Goal: Register for event/course

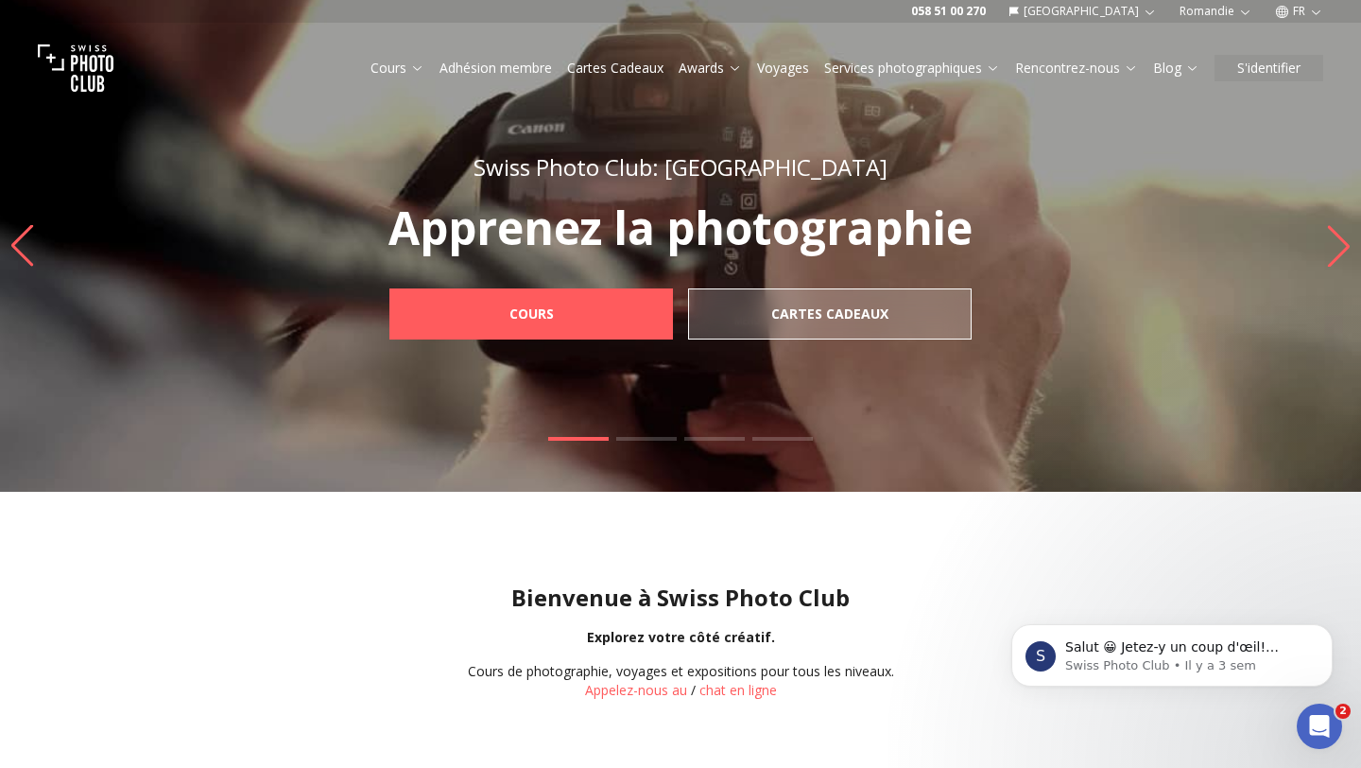
click at [60, 77] on img at bounding box center [76, 68] width 76 height 76
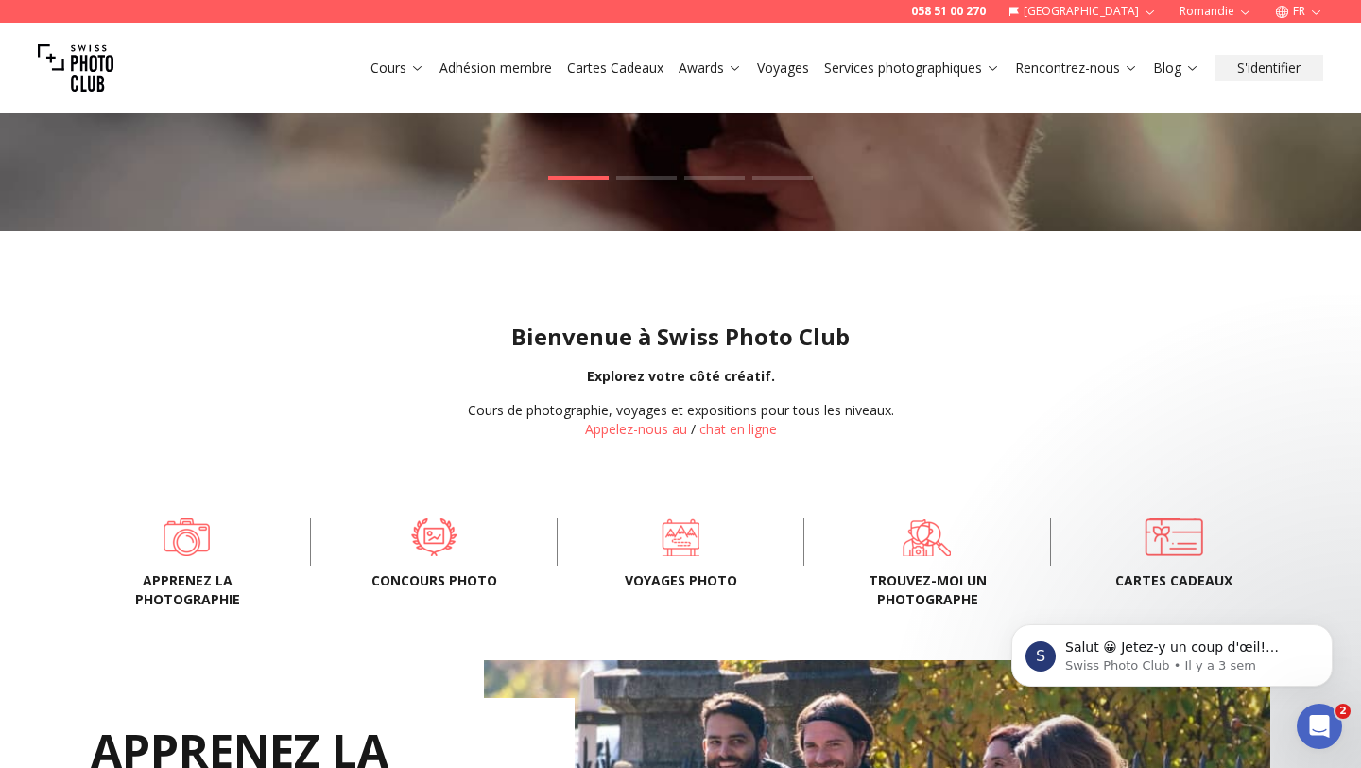
scroll to position [268, 0]
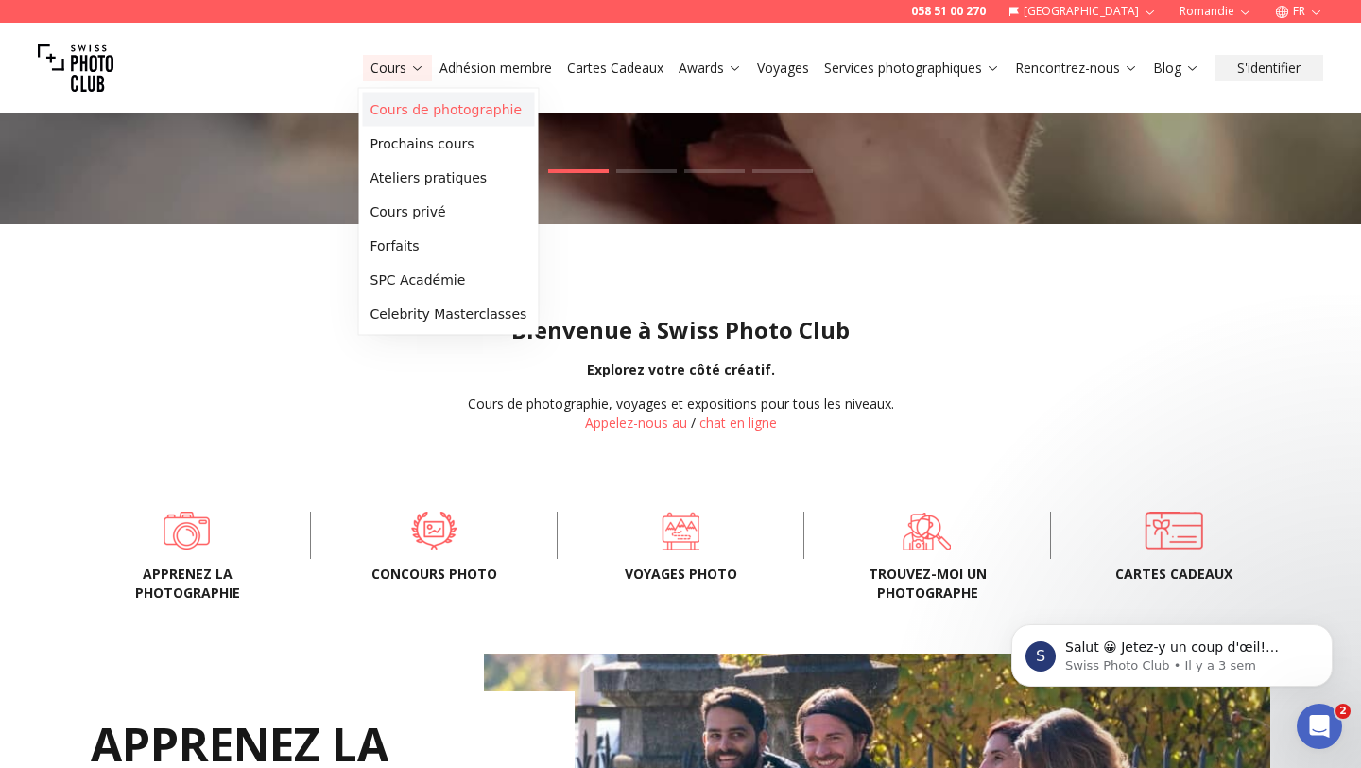
drag, startPoint x: 402, startPoint y: 70, endPoint x: 402, endPoint y: 102, distance: 32.1
click at [402, 105] on link "Cours de photographie" at bounding box center [449, 110] width 172 height 34
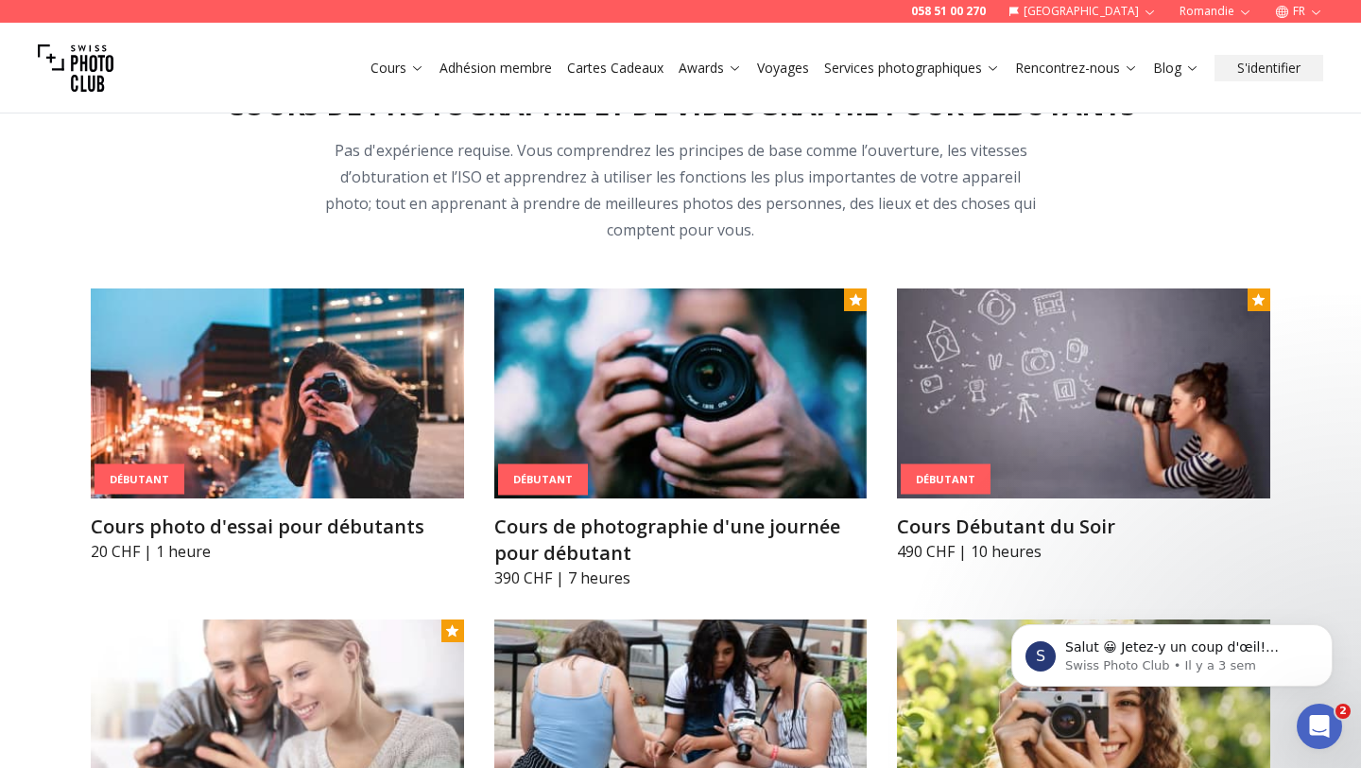
scroll to position [841, 0]
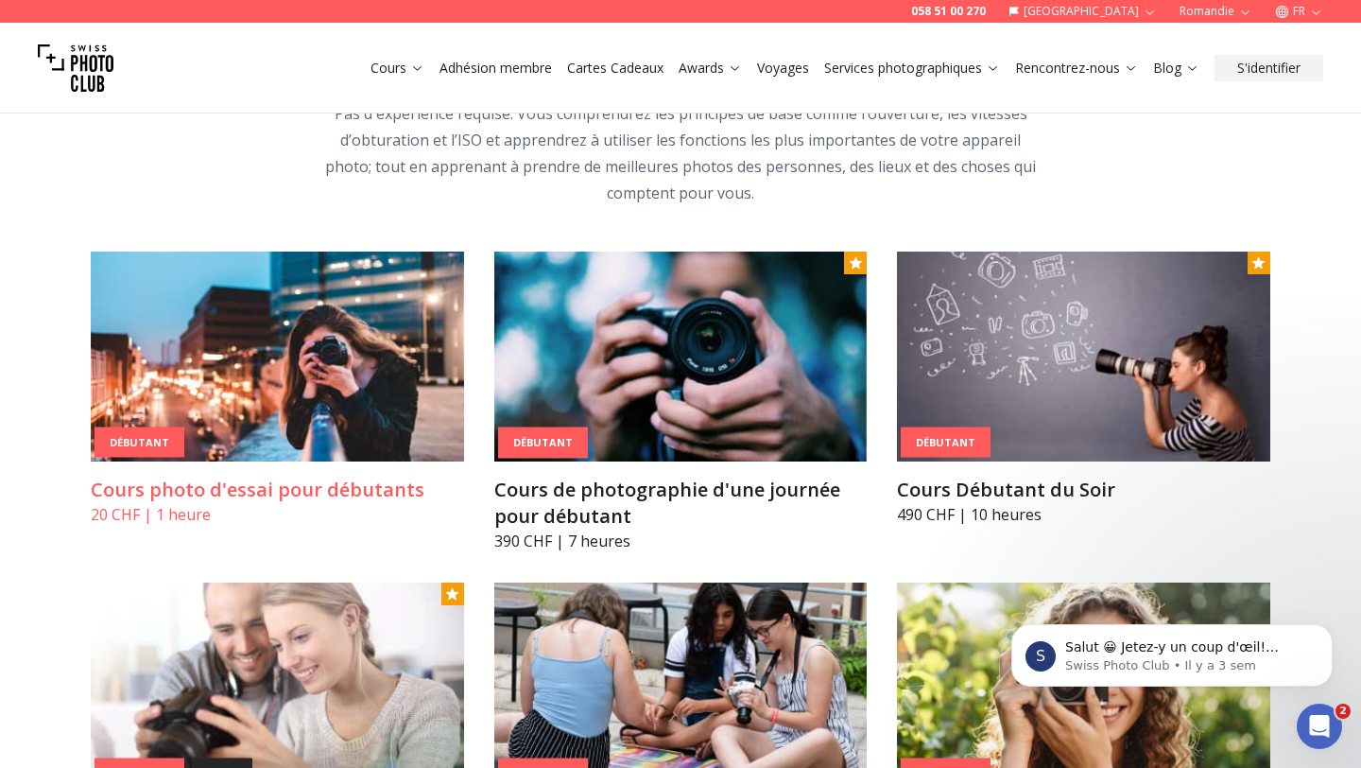
click at [380, 397] on img at bounding box center [277, 356] width 373 height 210
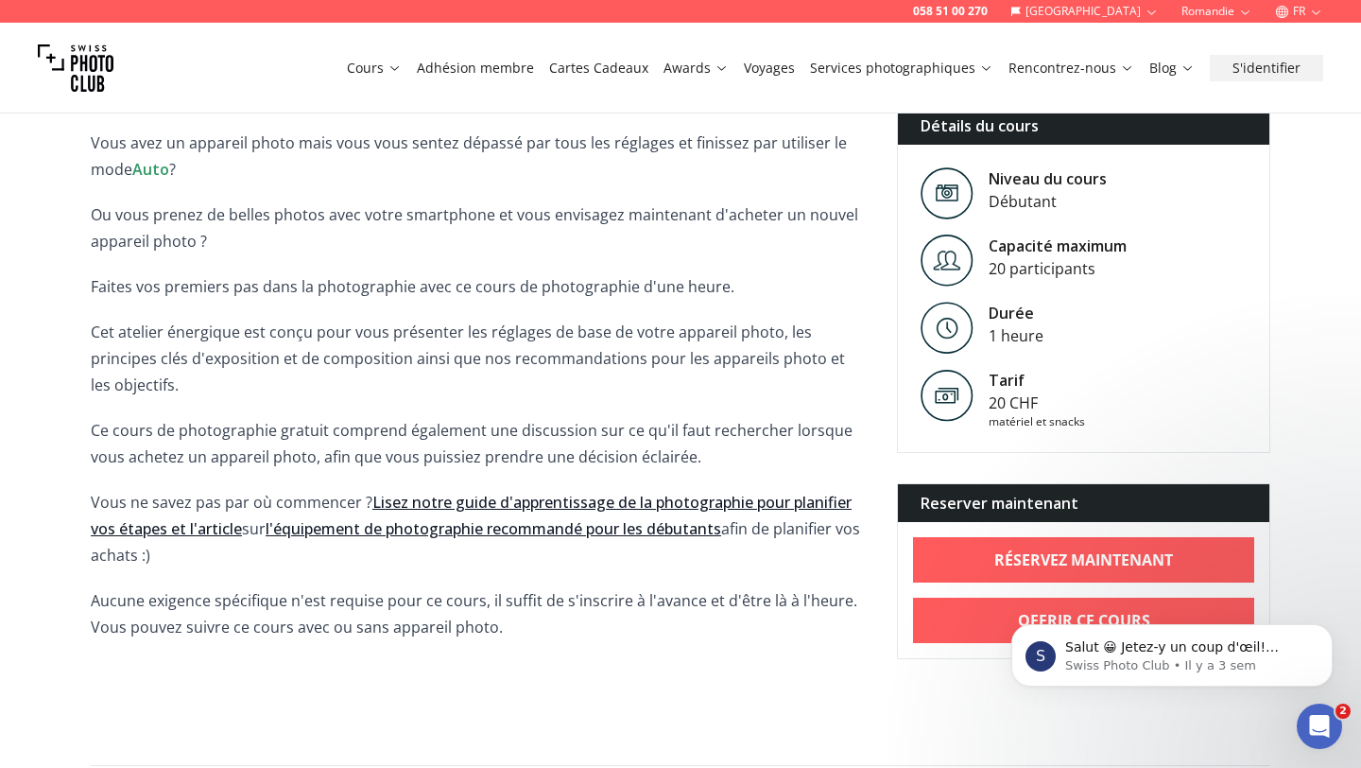
scroll to position [463, 0]
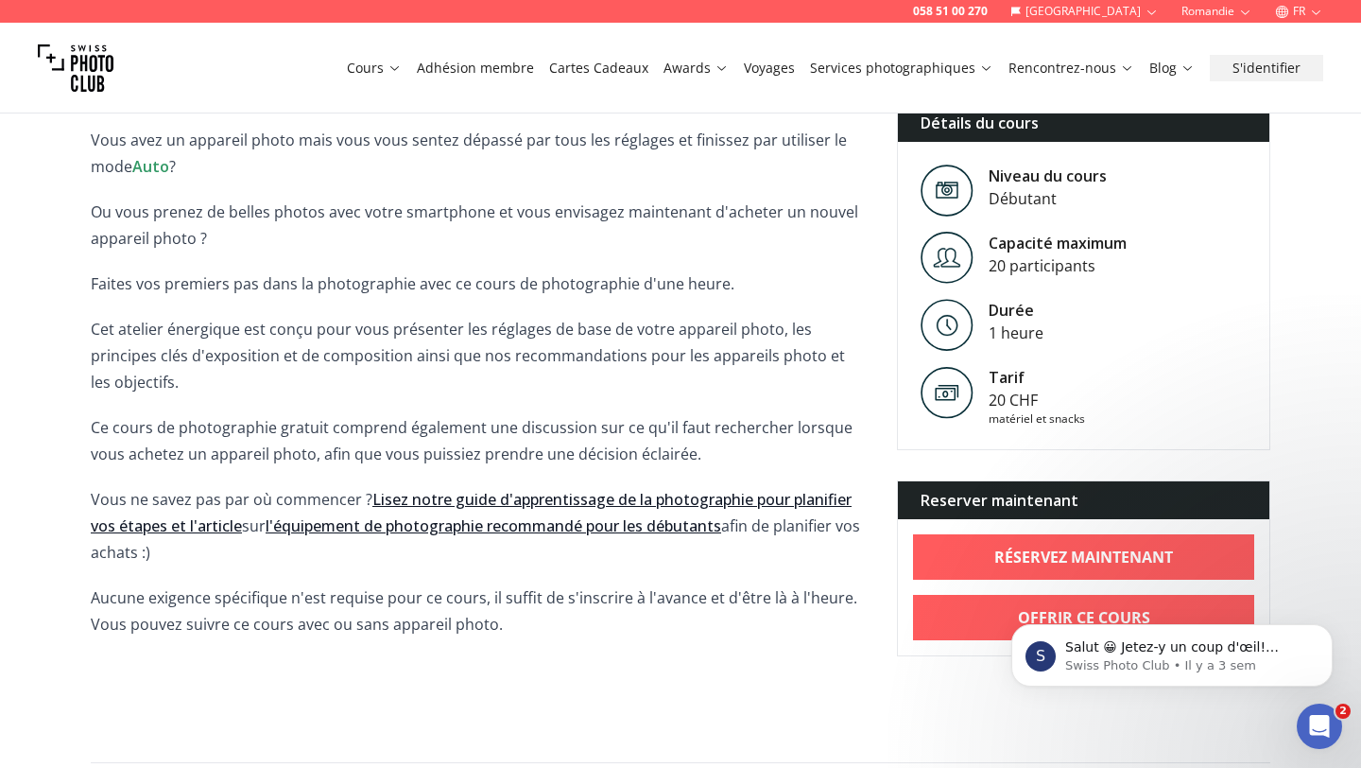
click at [659, 497] on link "Lisez notre guide d'apprentissage de la photographie pour planifier vos étapes …" at bounding box center [471, 512] width 761 height 47
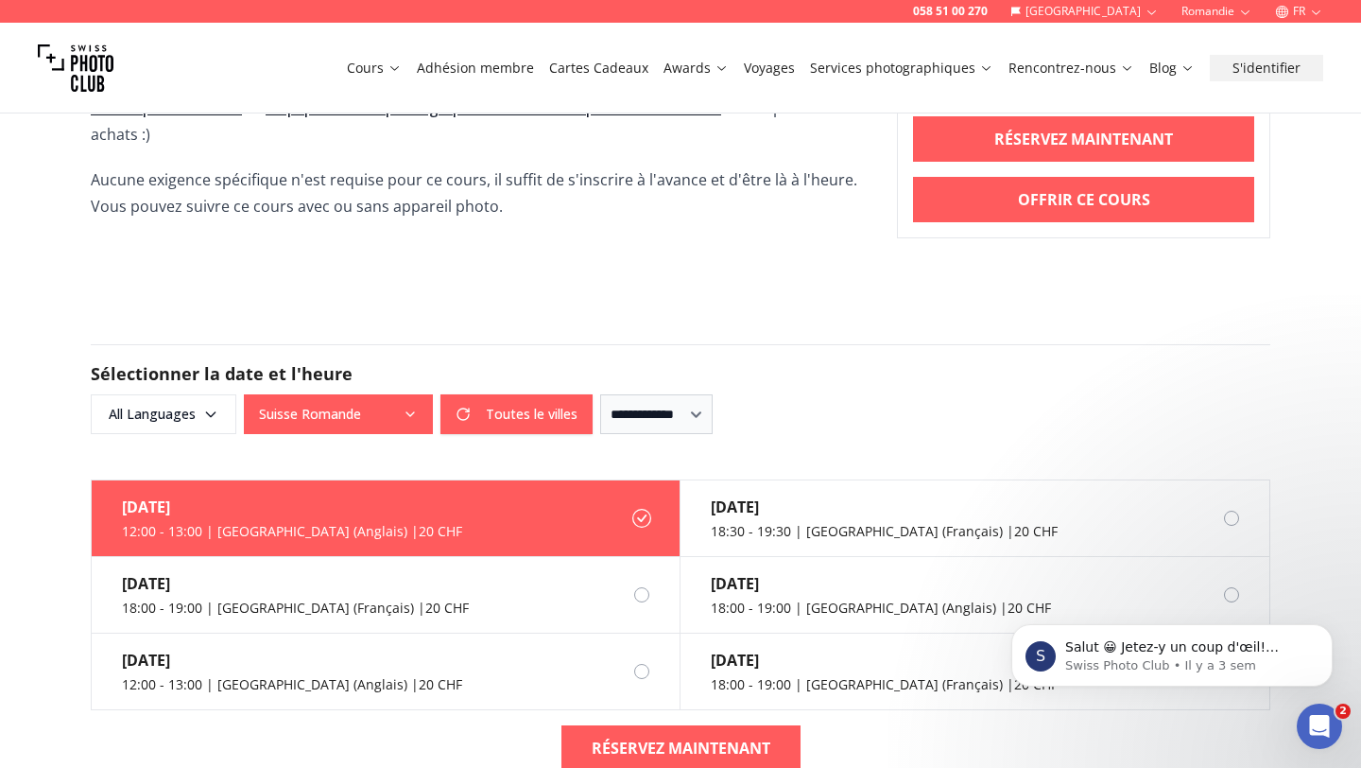
scroll to position [993, 0]
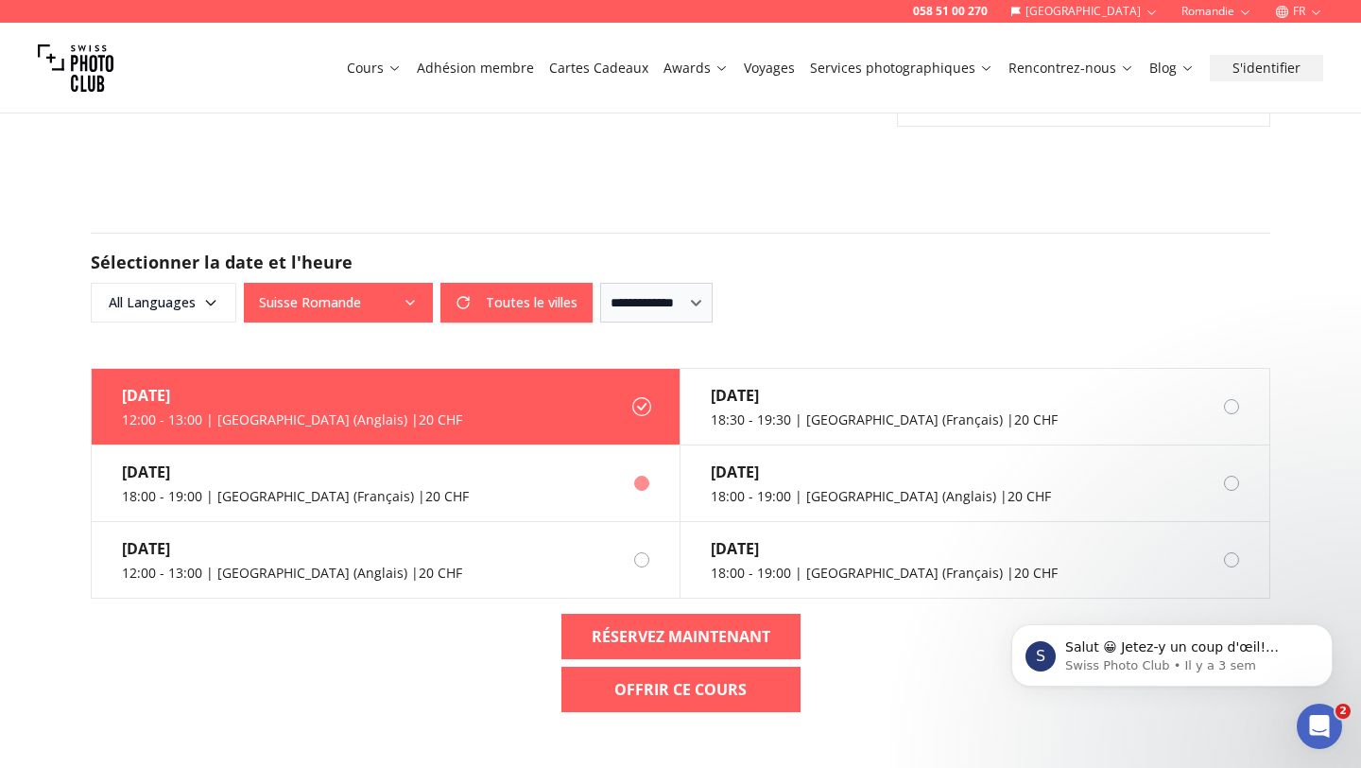
click at [650, 485] on div at bounding box center [656, 483] width 45 height 15
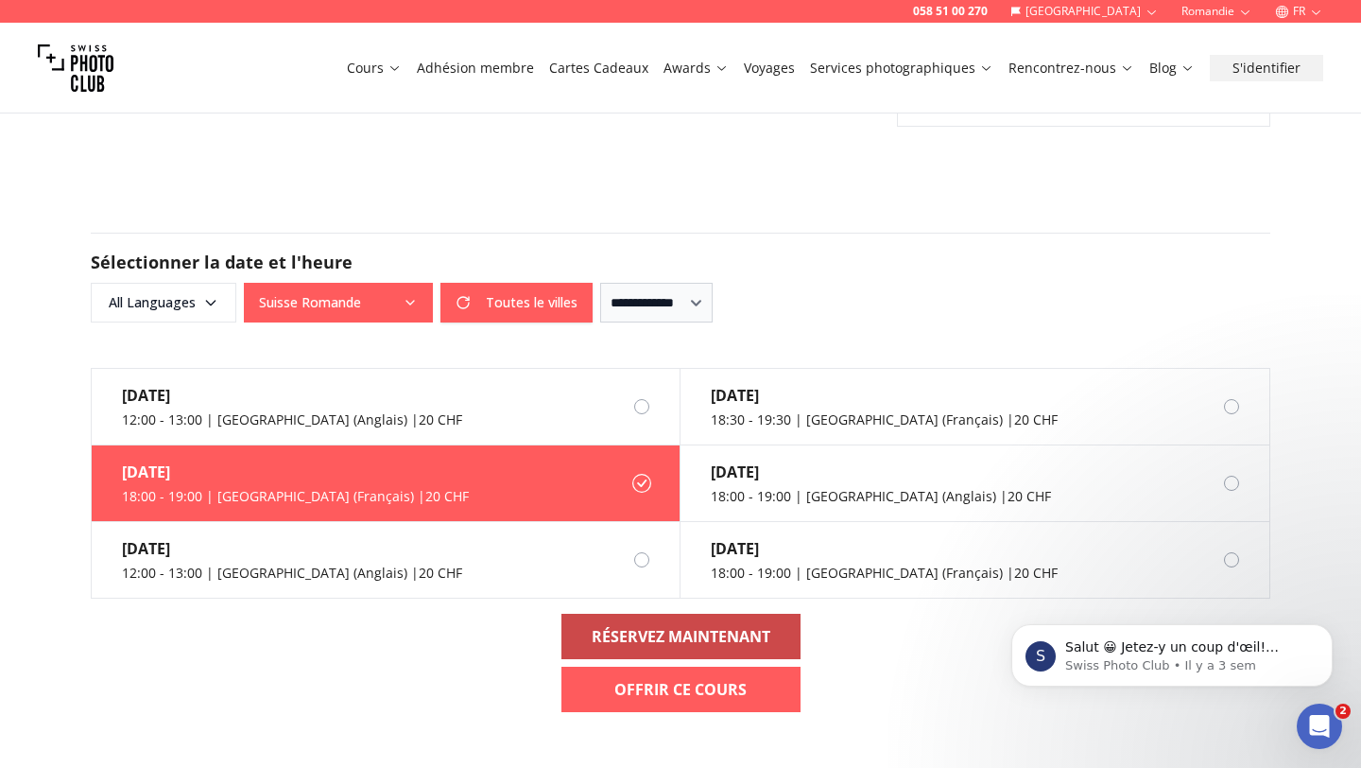
click at [660, 651] on link "RÉSERVEZ MAINTENANT" at bounding box center [681, 636] width 239 height 45
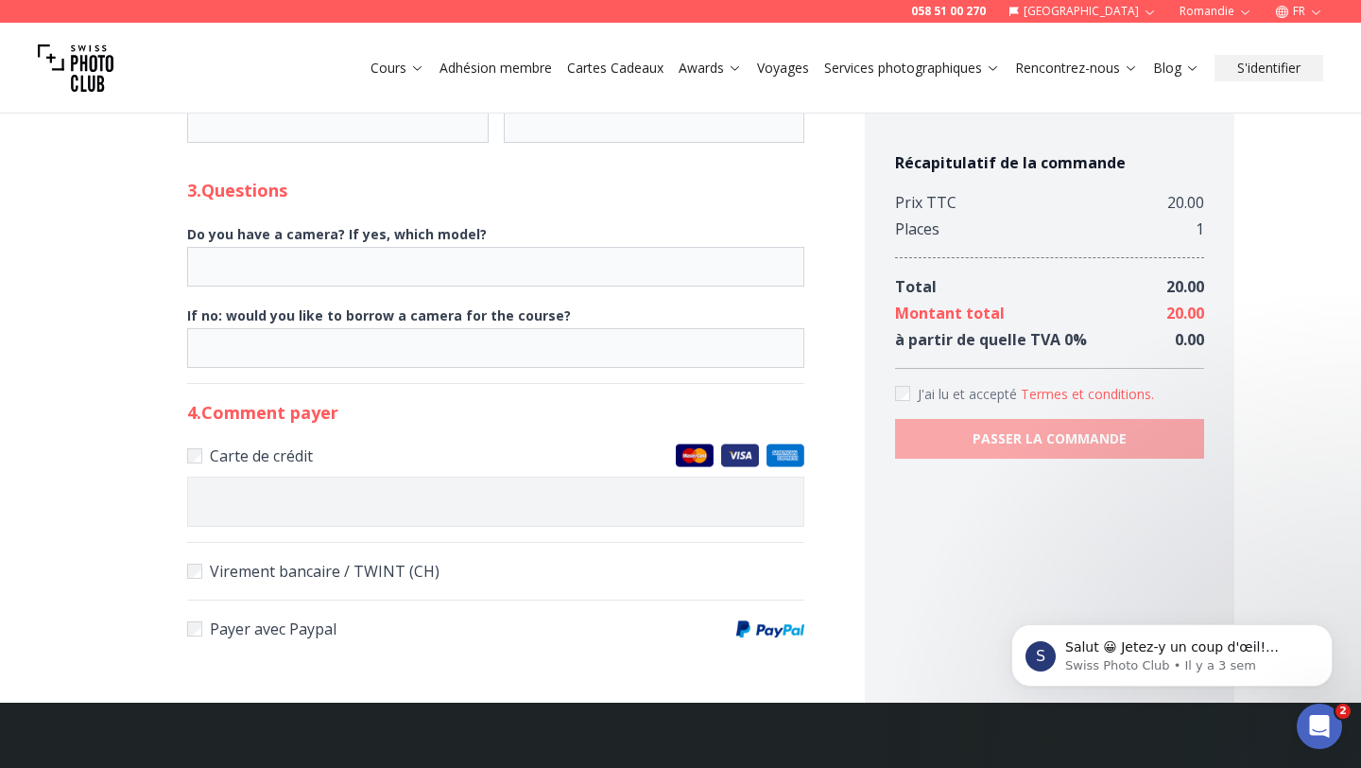
scroll to position [1509, 0]
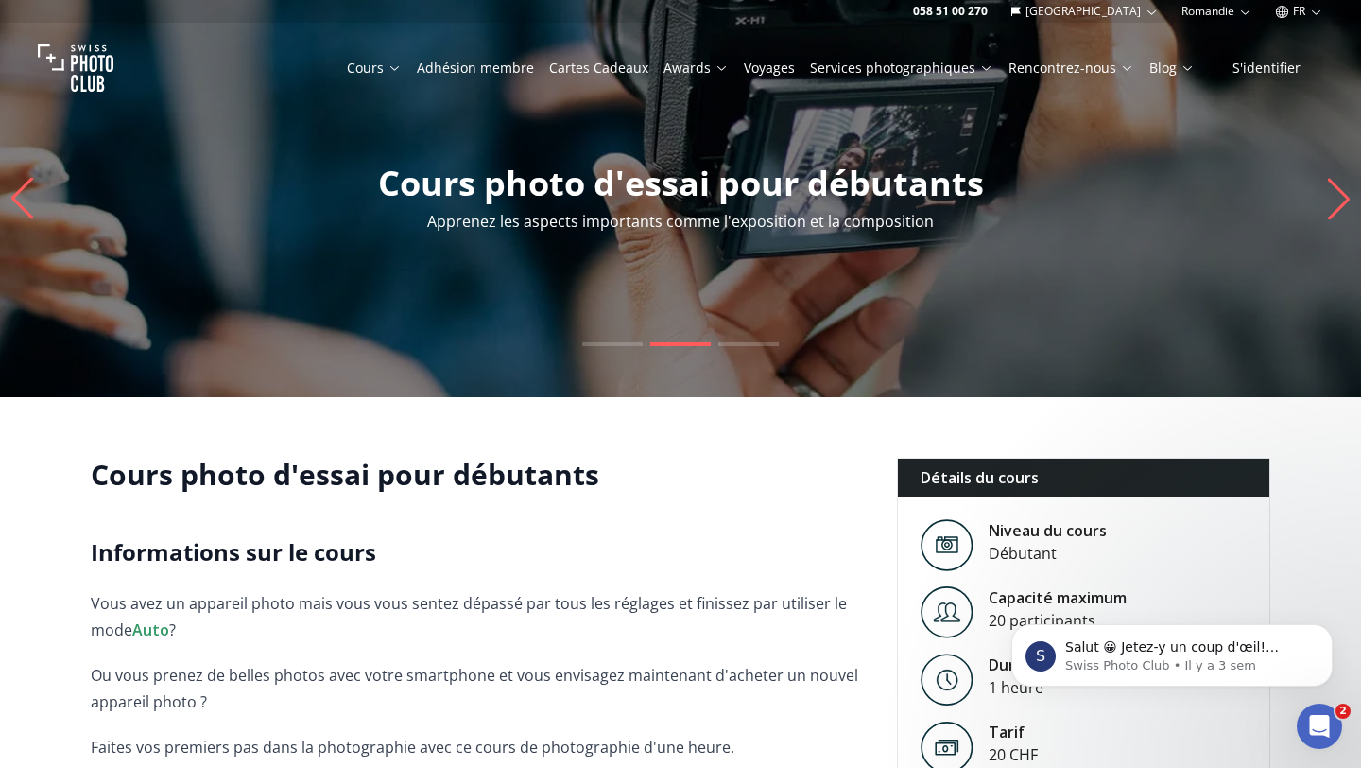
click at [506, 66] on link "Adhésion membre" at bounding box center [475, 68] width 117 height 19
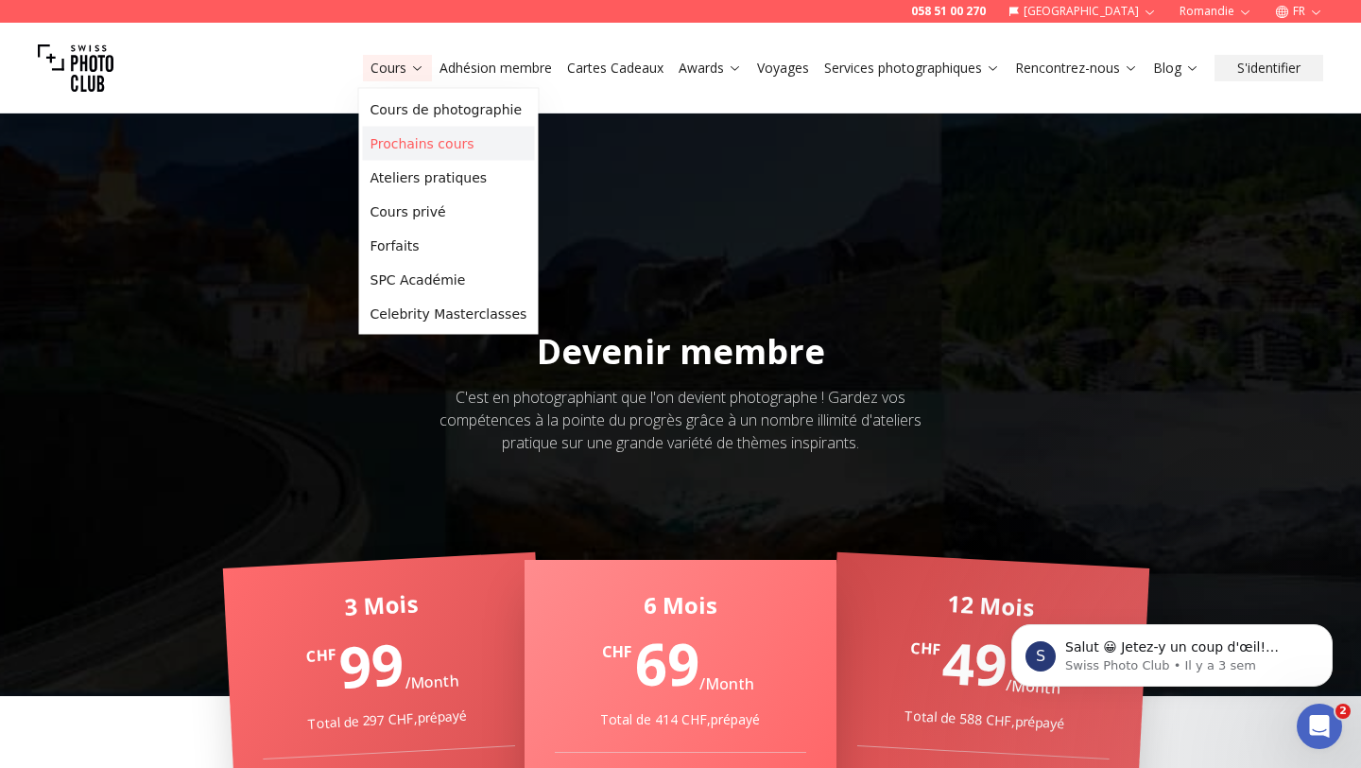
click at [429, 150] on link "Prochains cours" at bounding box center [449, 144] width 172 height 34
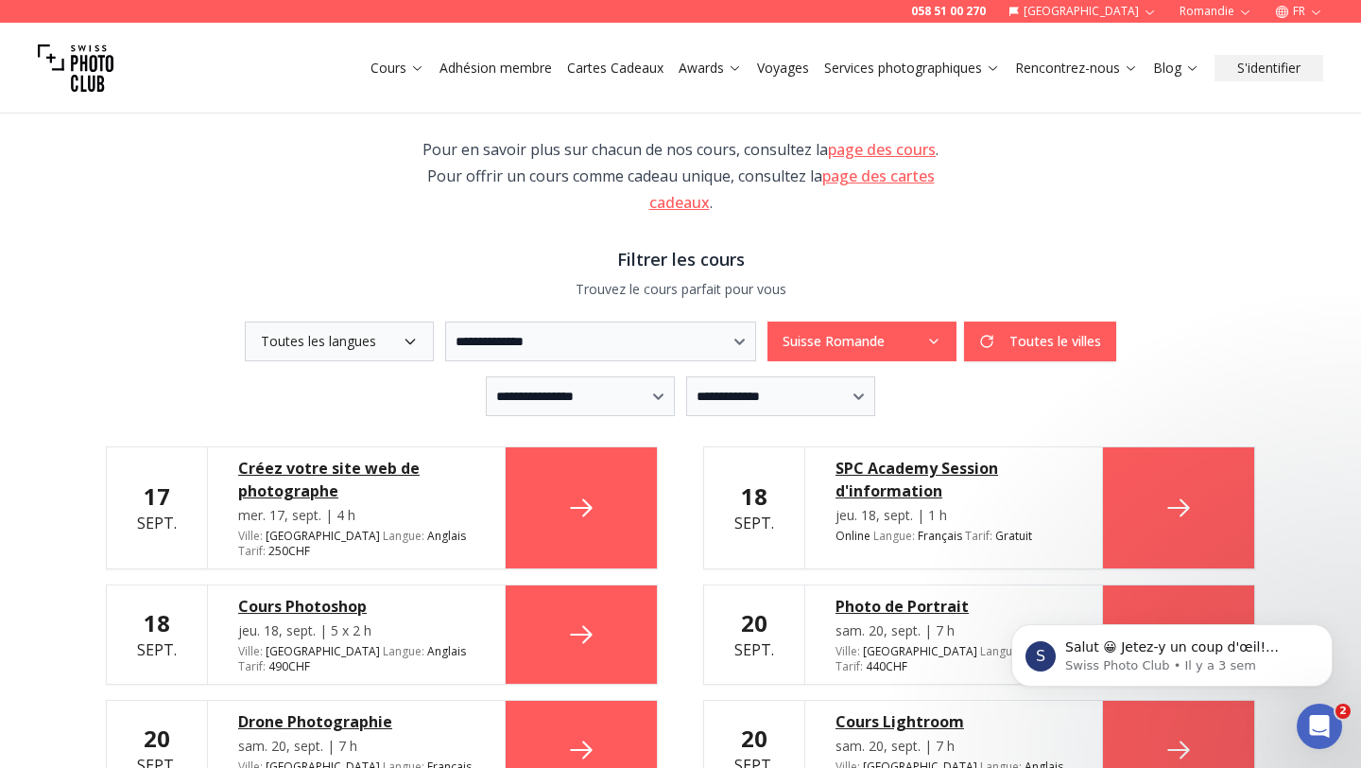
scroll to position [361, 0]
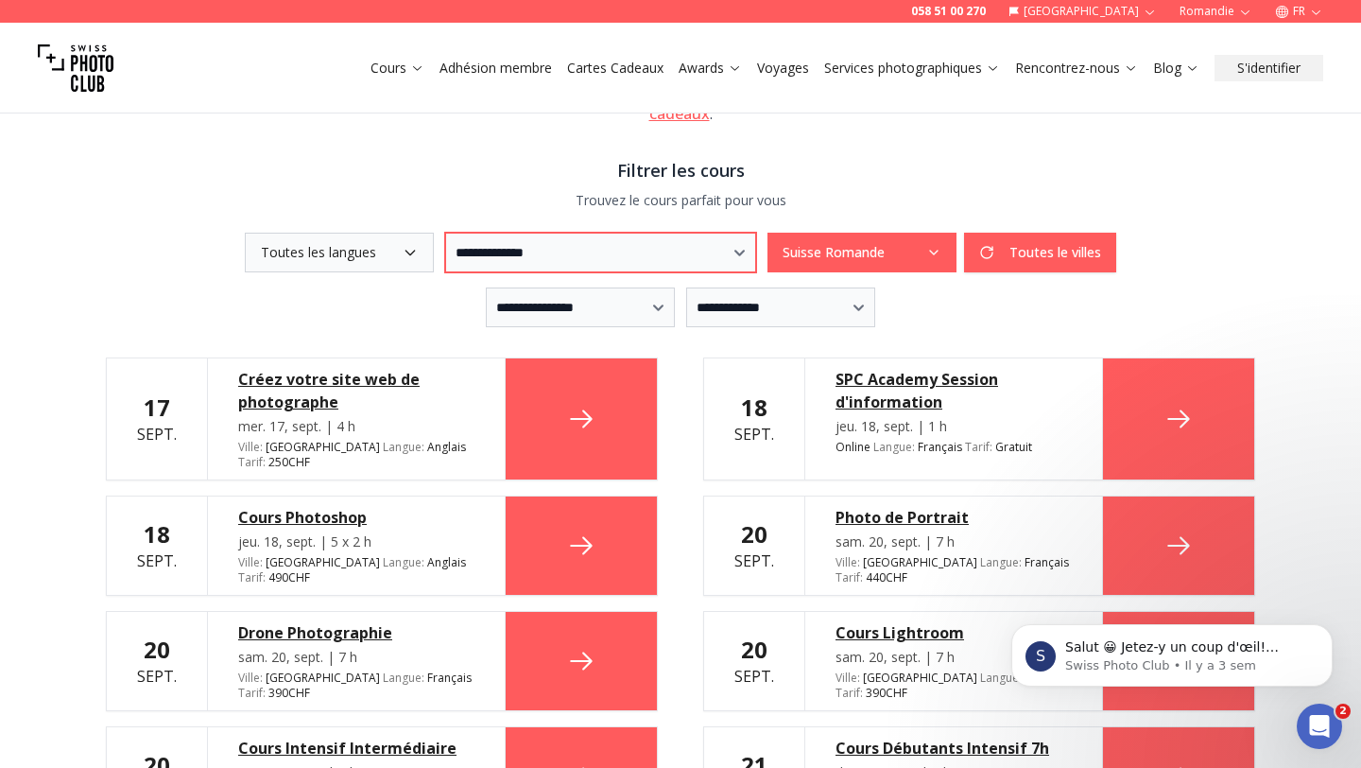
click at [525, 257] on select "**********" at bounding box center [600, 253] width 311 height 40
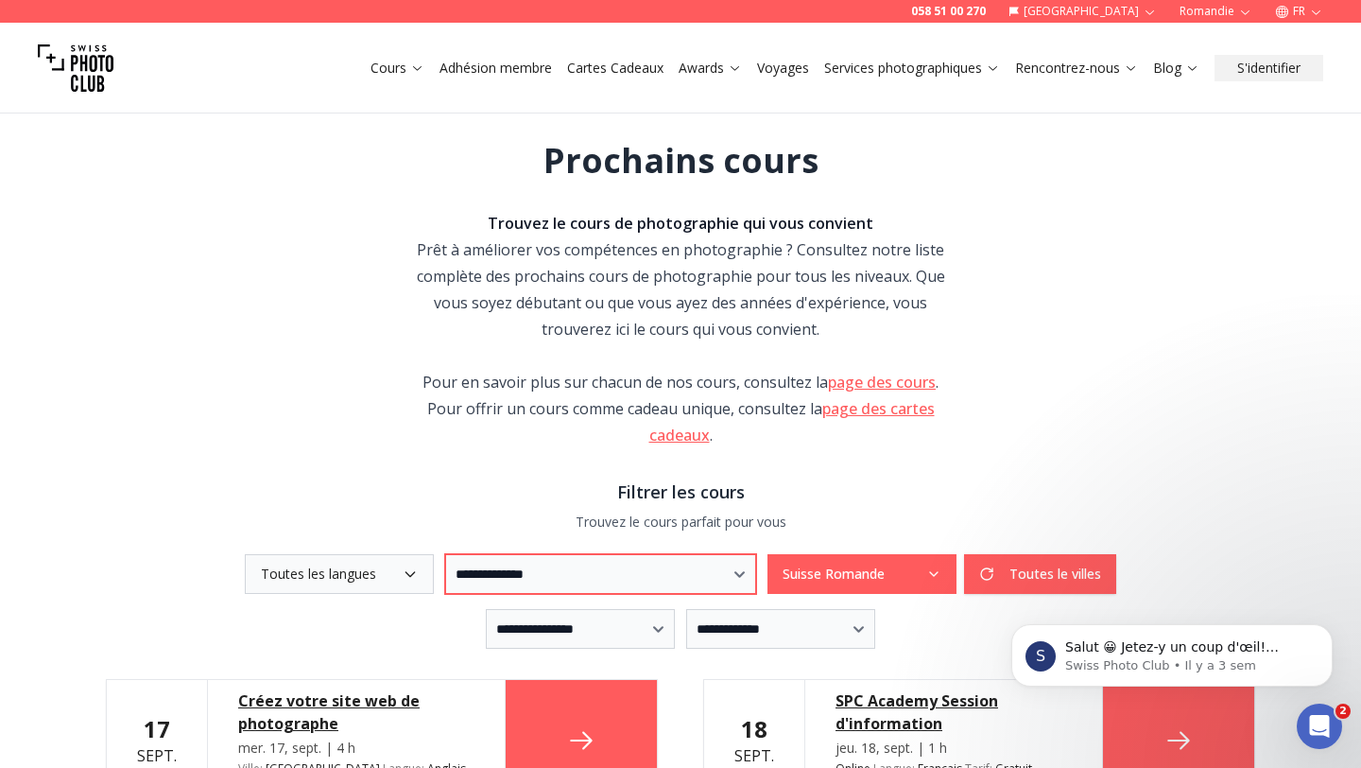
scroll to position [0, 0]
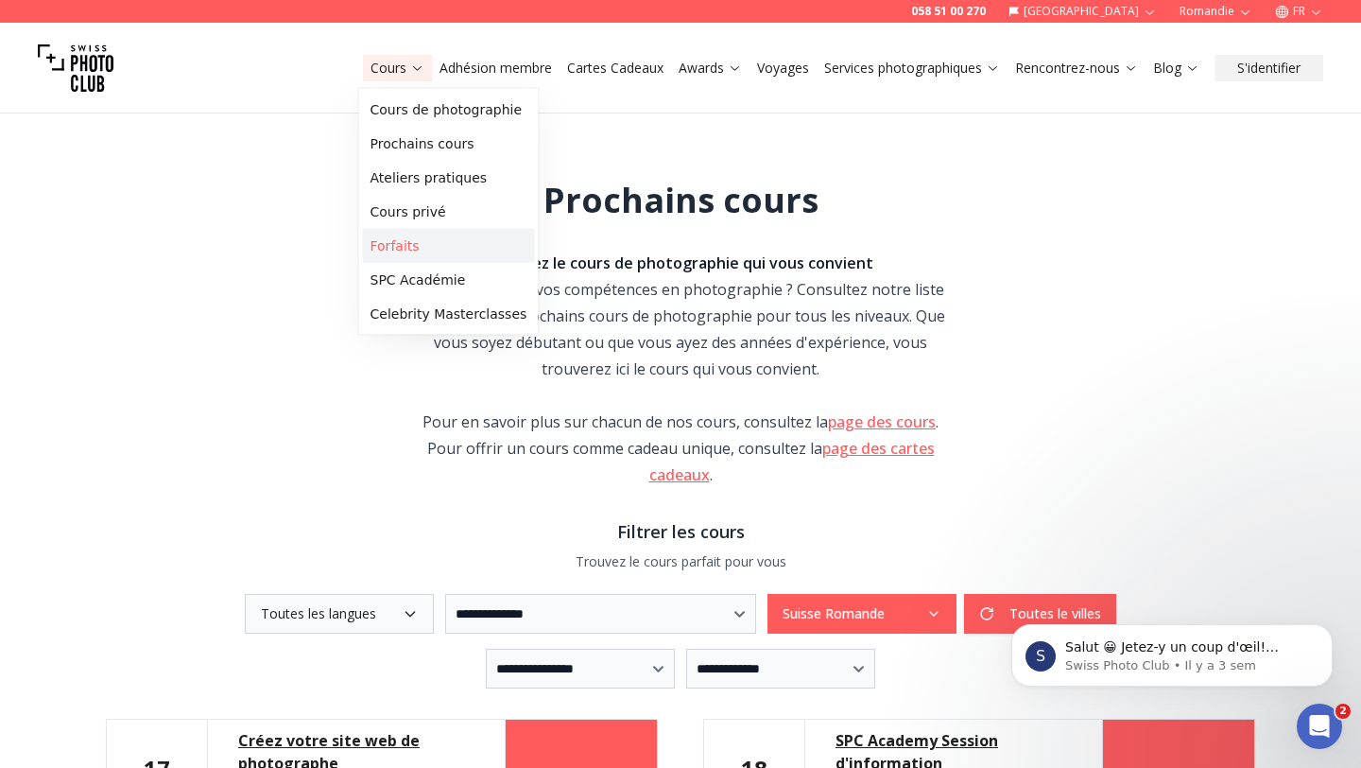
click at [392, 248] on link "Forfaits" at bounding box center [449, 246] width 172 height 34
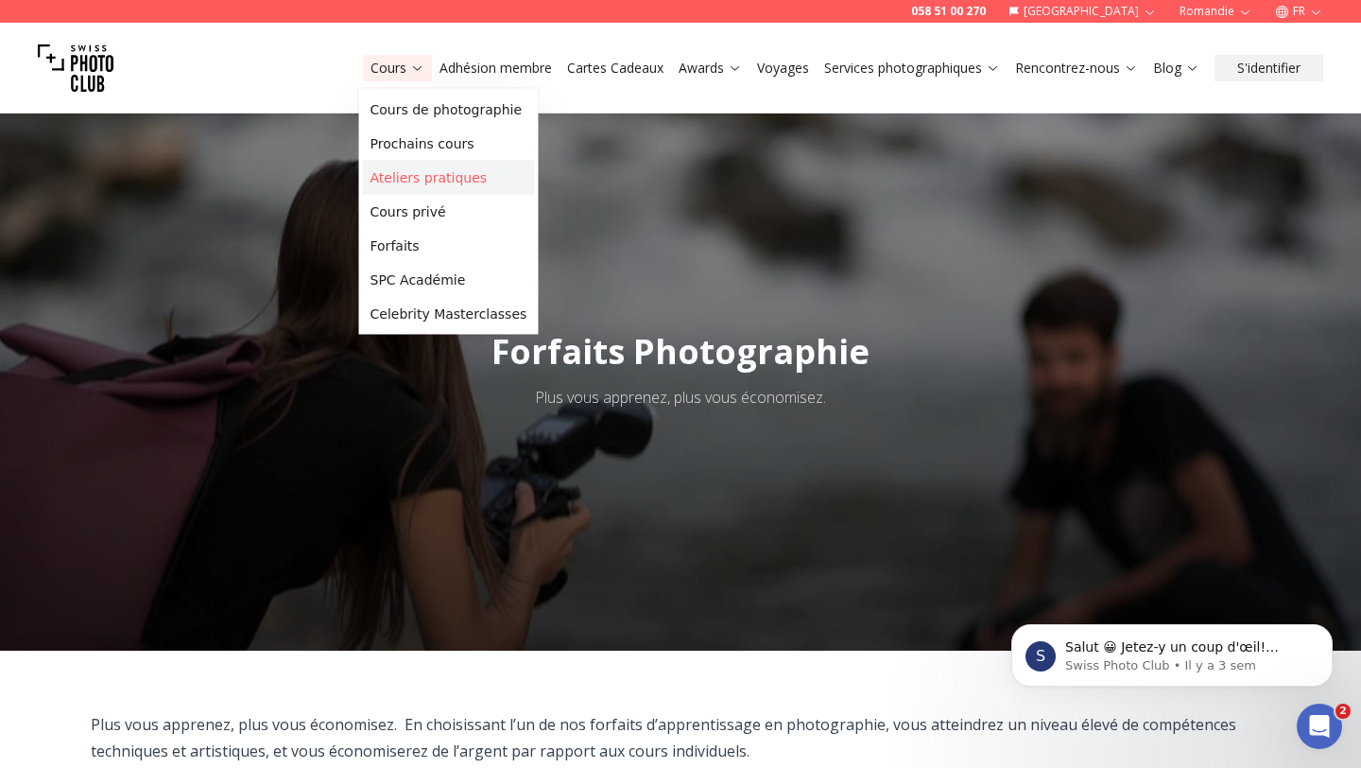
click at [392, 187] on link "Ateliers pratiques" at bounding box center [449, 178] width 172 height 34
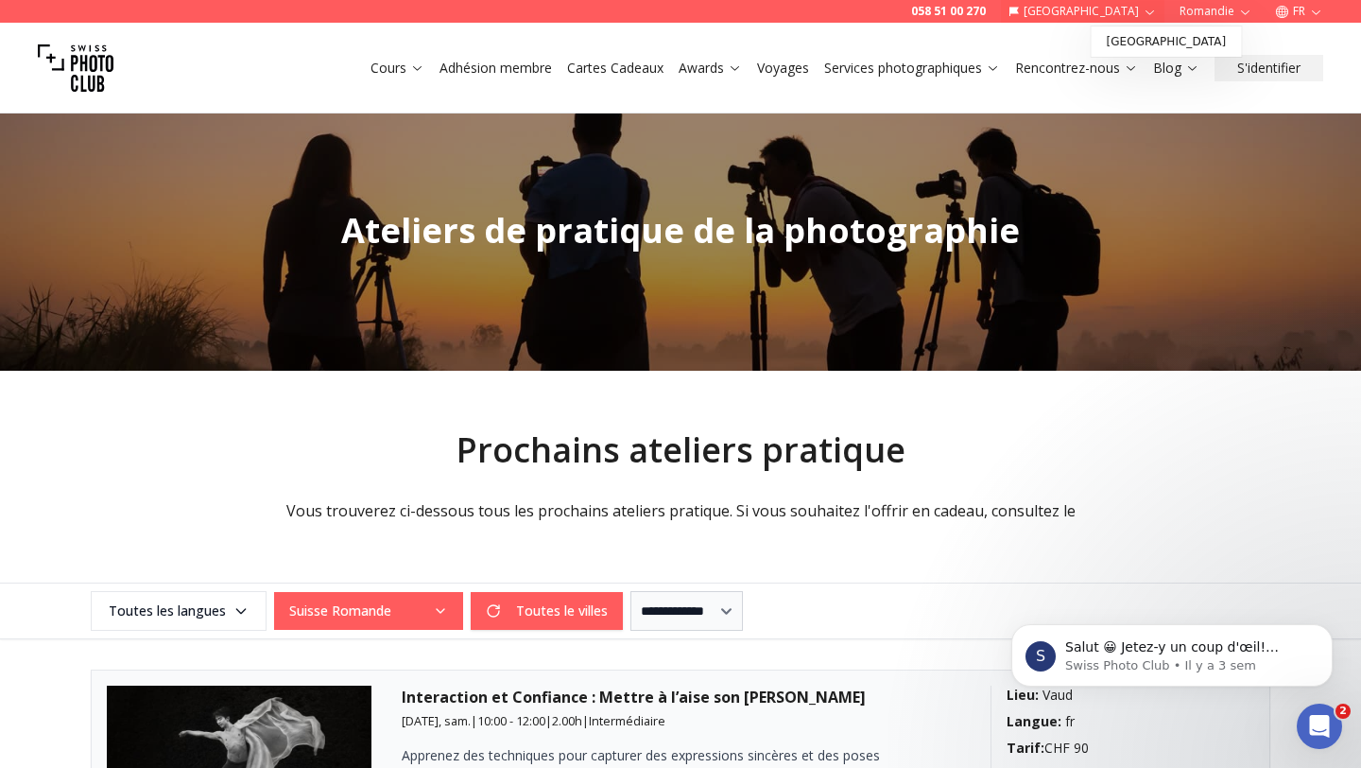
click at [1147, 10] on icon "button" at bounding box center [1150, 11] width 9 height 5
click at [1237, 12] on button "Romandie" at bounding box center [1216, 11] width 88 height 23
click at [1239, 12] on icon "button" at bounding box center [1246, 12] width 14 height 14
click at [1216, 15] on button "Romandie" at bounding box center [1216, 11] width 88 height 23
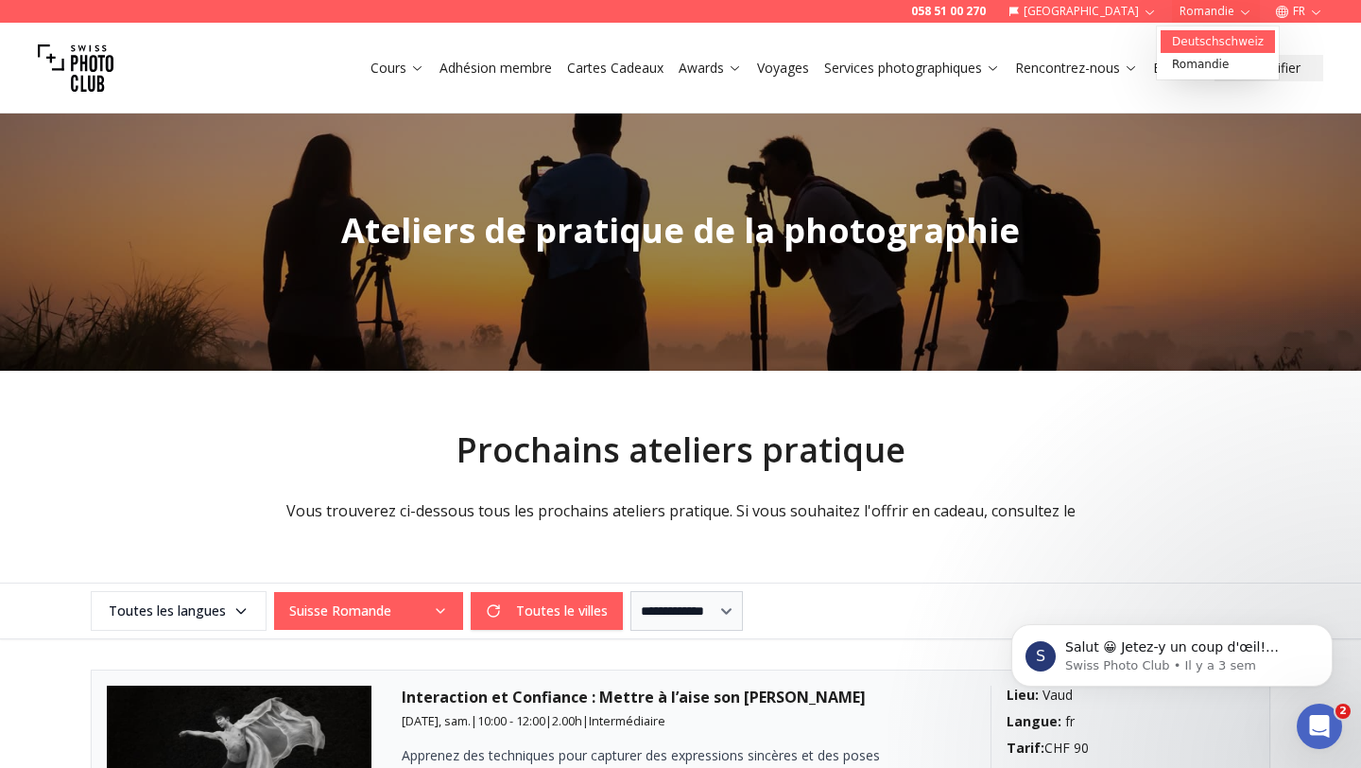
click at [1207, 50] on link "Deutschschweiz" at bounding box center [1218, 41] width 114 height 23
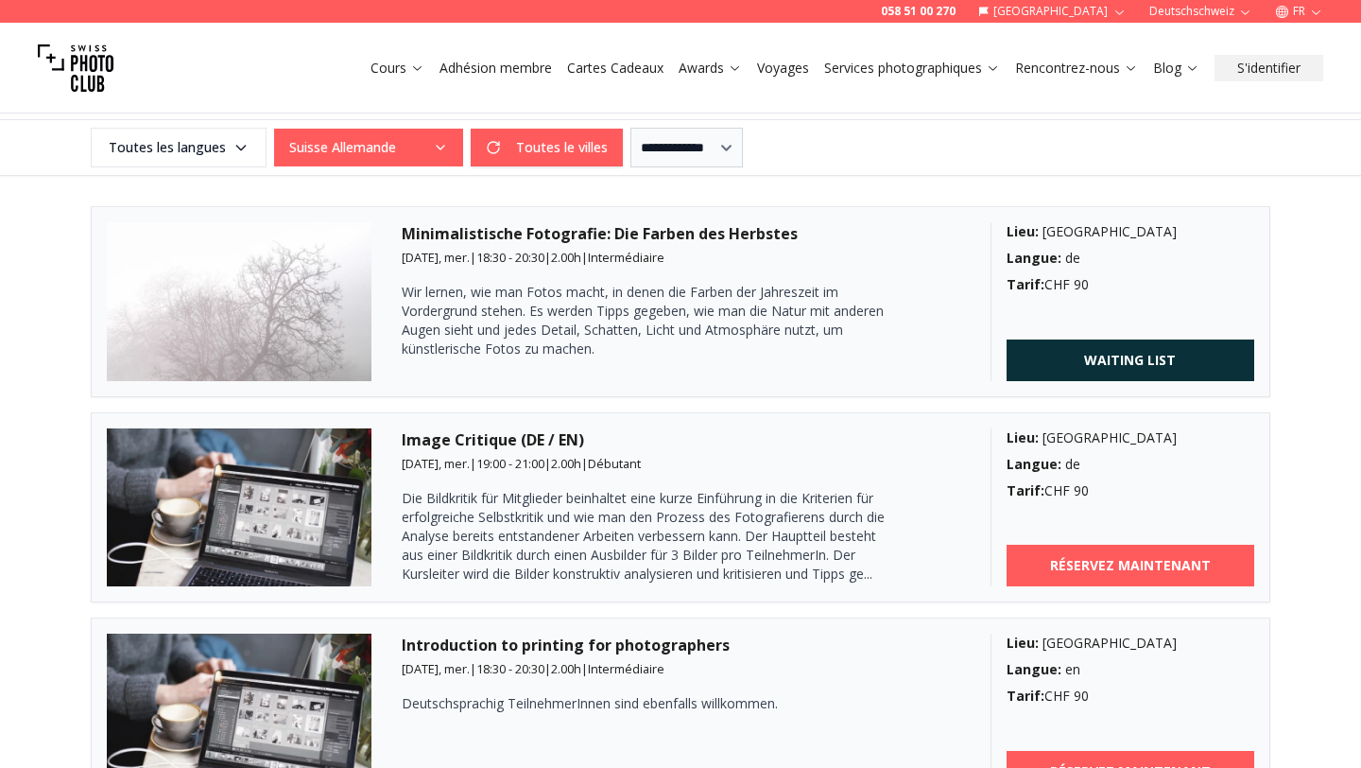
scroll to position [560, 0]
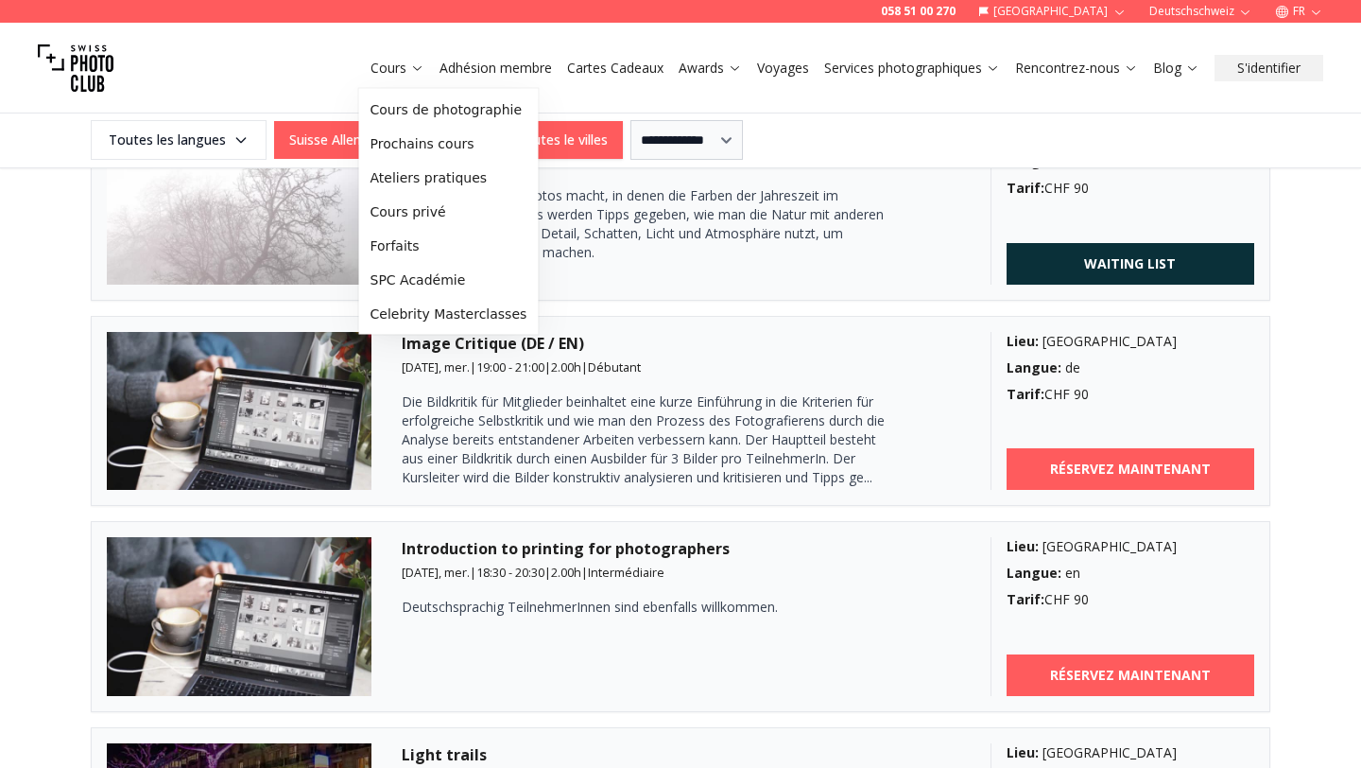
click at [390, 67] on link "Cours" at bounding box center [398, 68] width 54 height 19
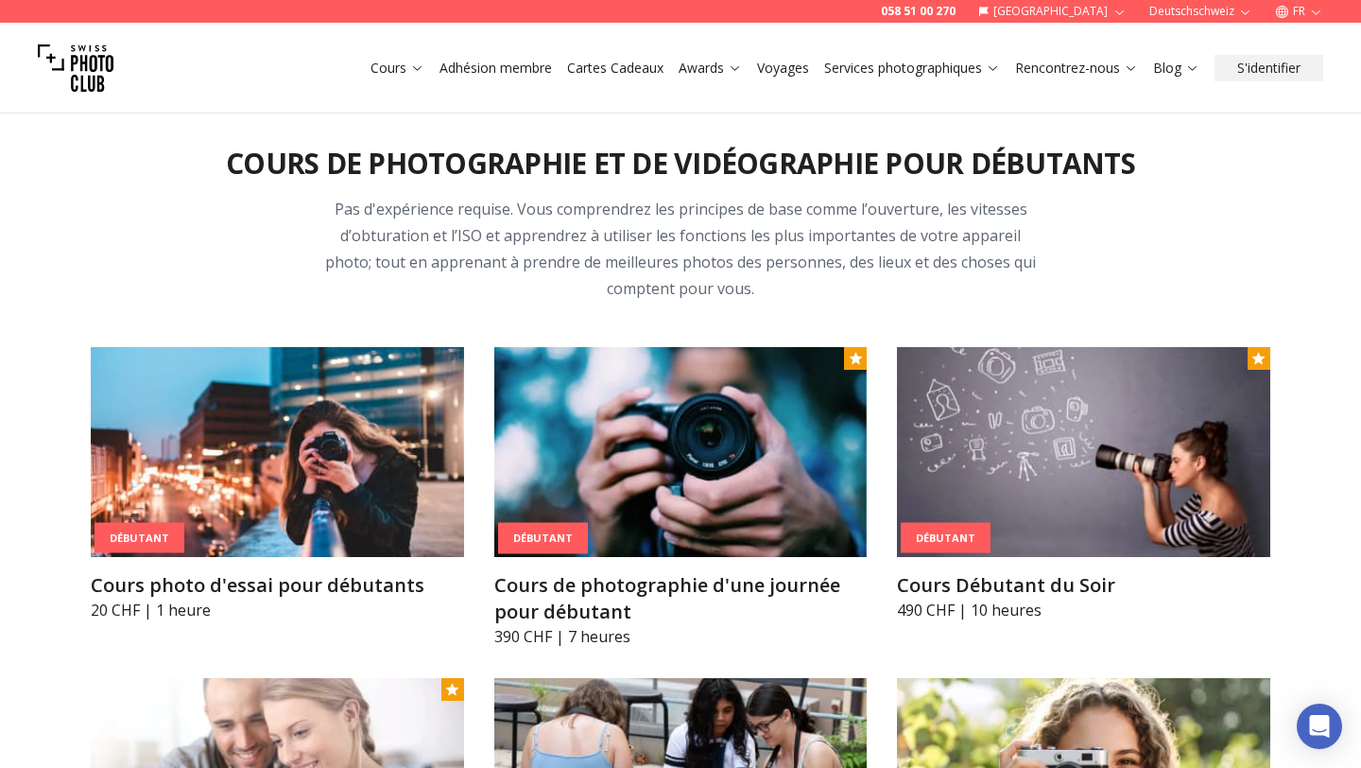
scroll to position [900, 0]
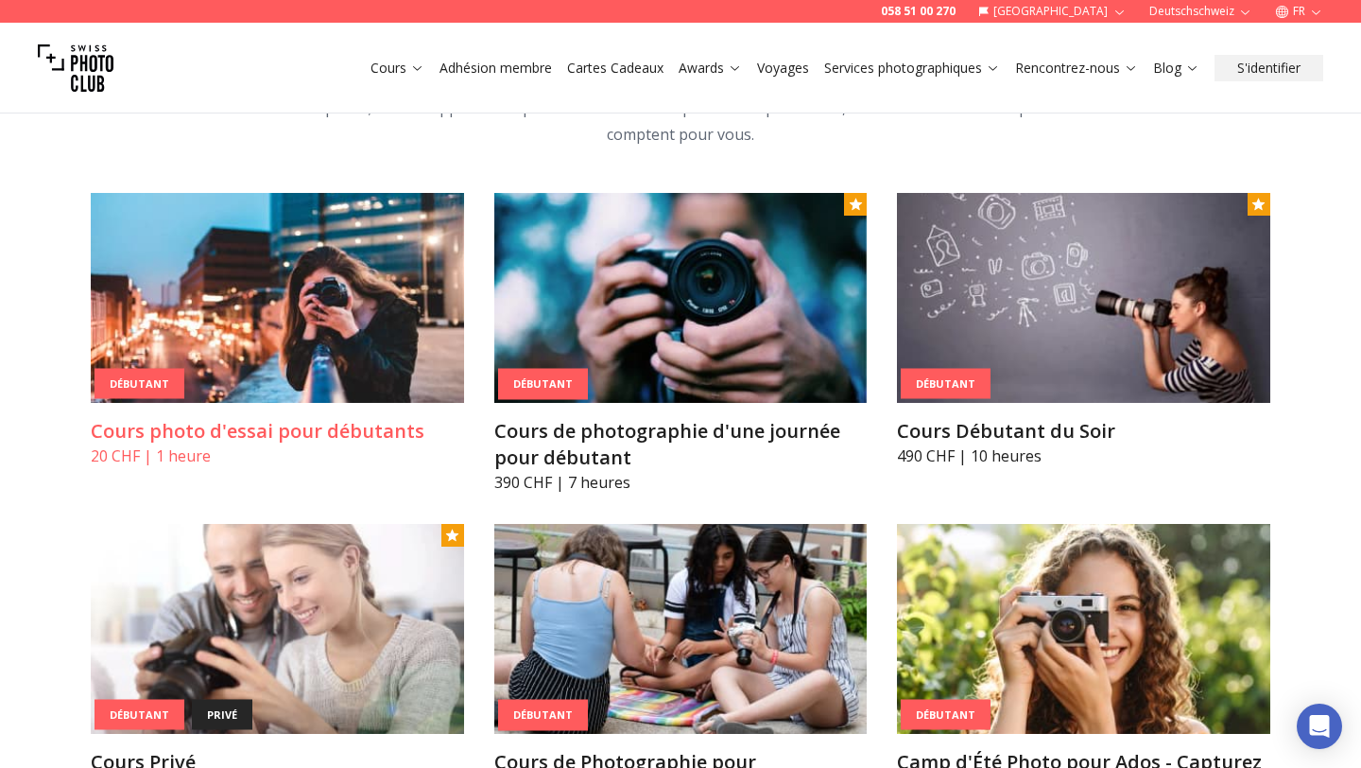
click at [239, 420] on h3 "Cours photo d'essai pour débutants" at bounding box center [277, 431] width 373 height 26
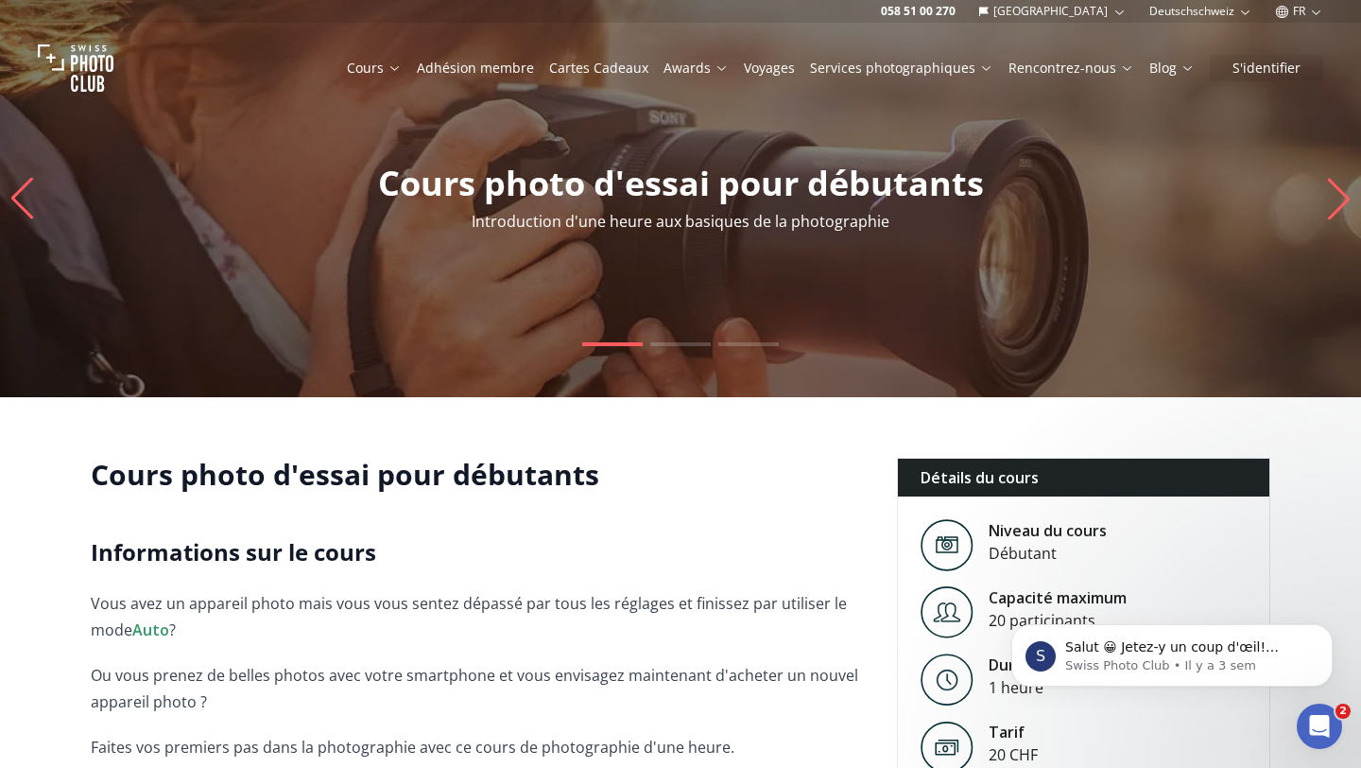
click at [1327, 199] on icon "Next slide" at bounding box center [1339, 199] width 26 height 42
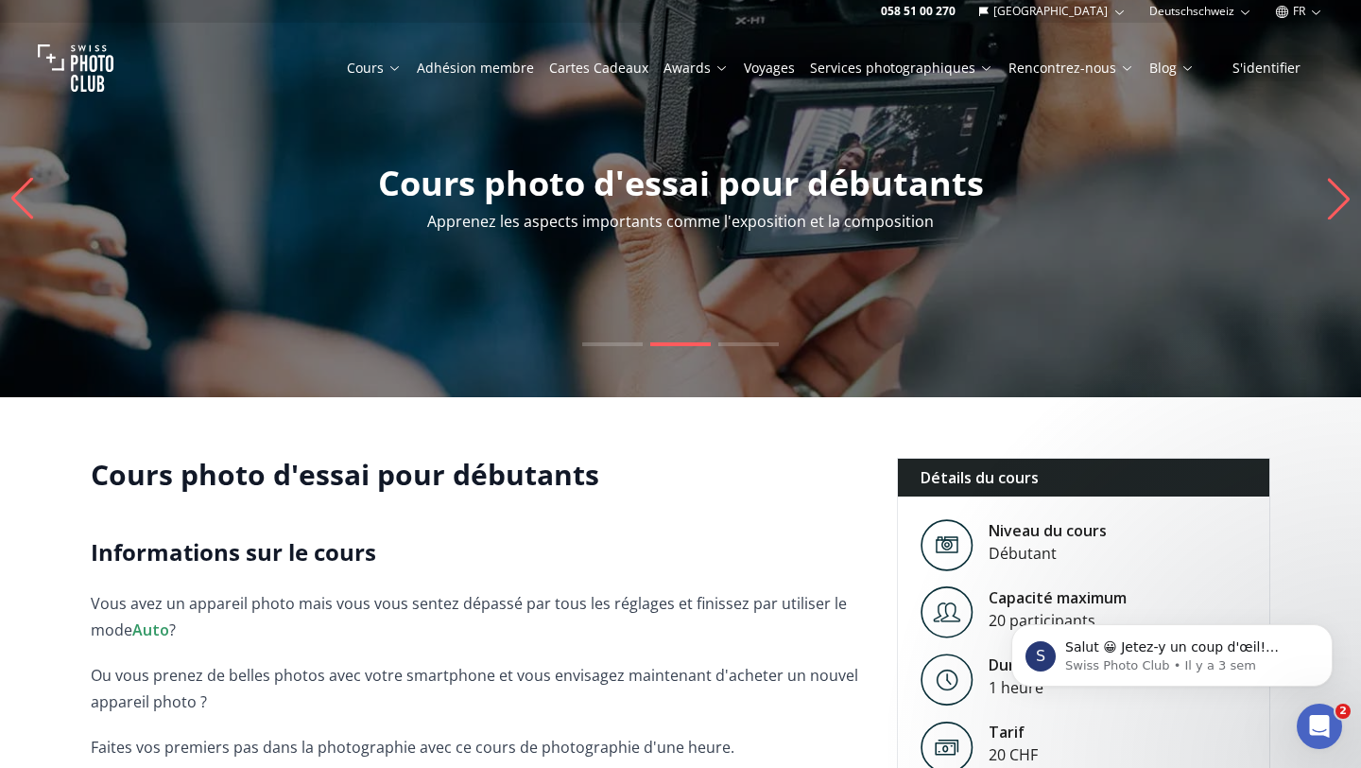
click at [1327, 199] on icon "Next slide" at bounding box center [1339, 199] width 26 height 42
